Goal: Transaction & Acquisition: Purchase product/service

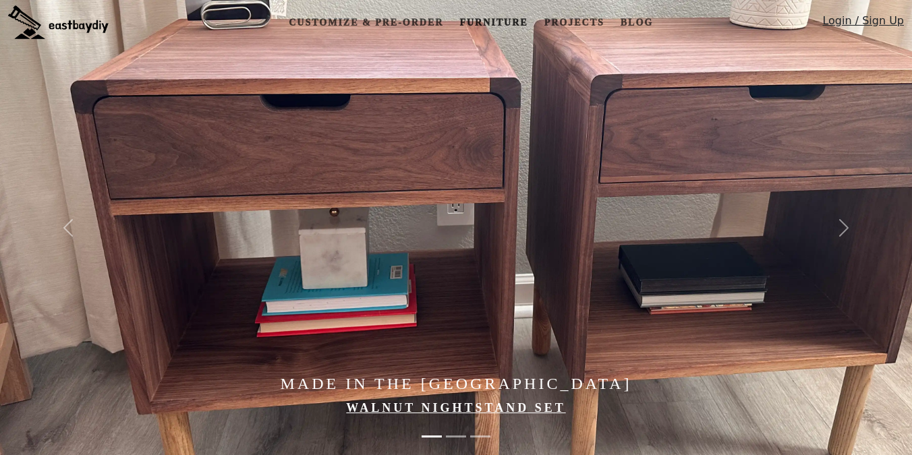
click at [490, 18] on link "Furniture" at bounding box center [493, 22] width 79 height 25
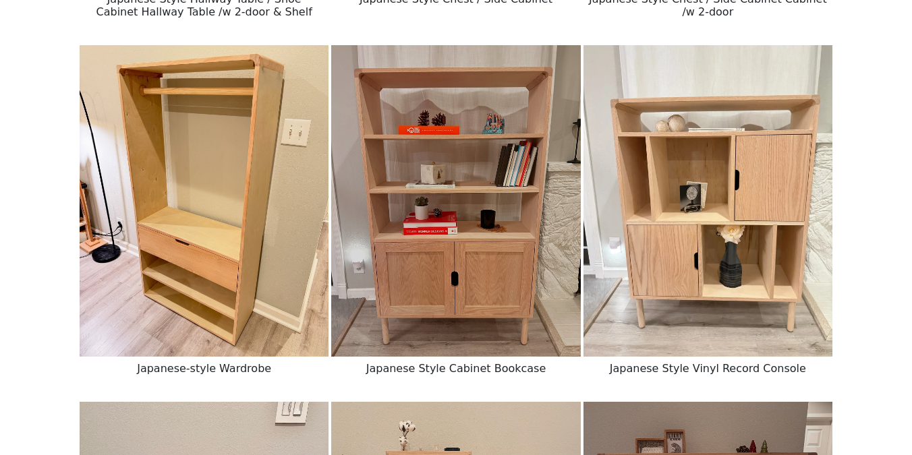
scroll to position [884, 0]
click at [451, 274] on img at bounding box center [455, 201] width 249 height 312
